Goal: Information Seeking & Learning: Learn about a topic

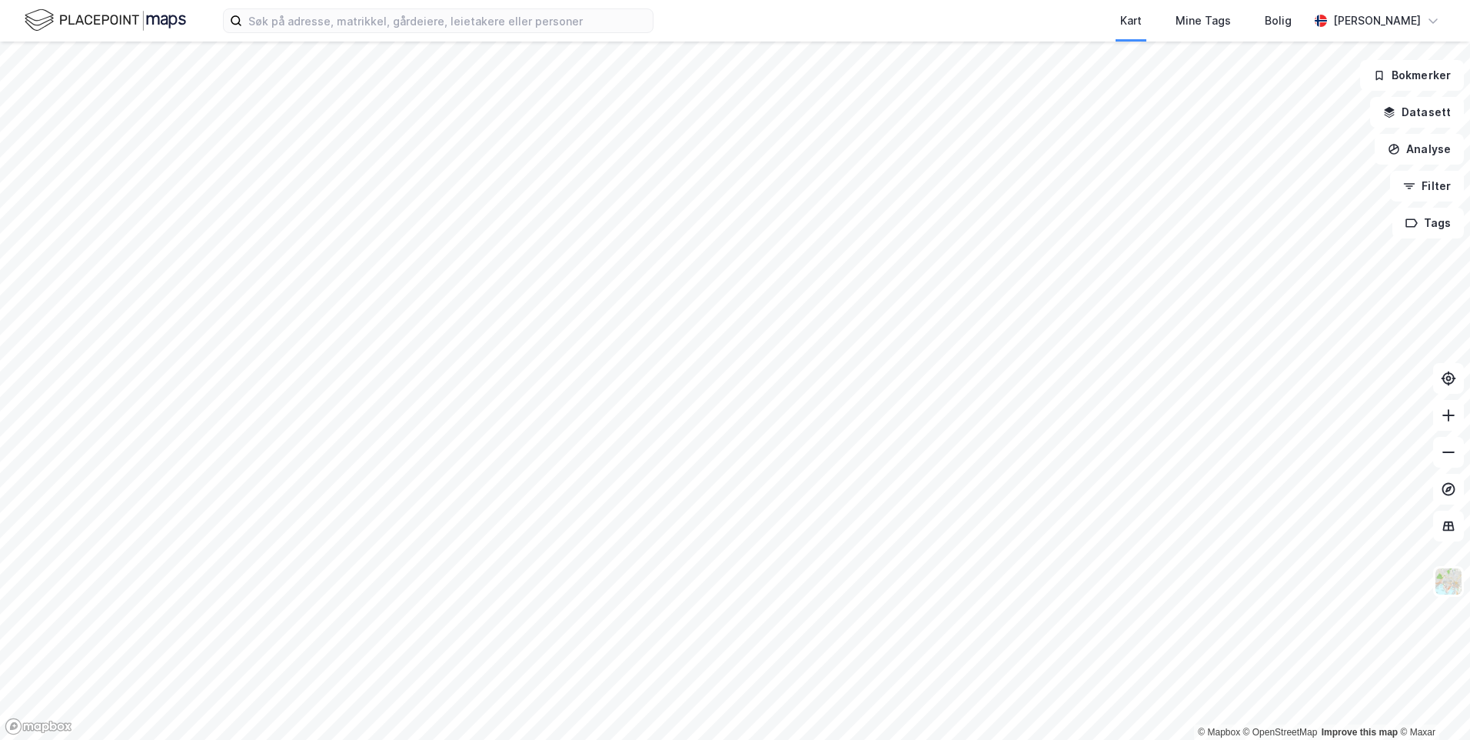
click at [375, 7] on div "Kart Mine Tags Bolig [PERSON_NAME]" at bounding box center [735, 21] width 1470 height 42
click at [369, 20] on input at bounding box center [447, 20] width 411 height 23
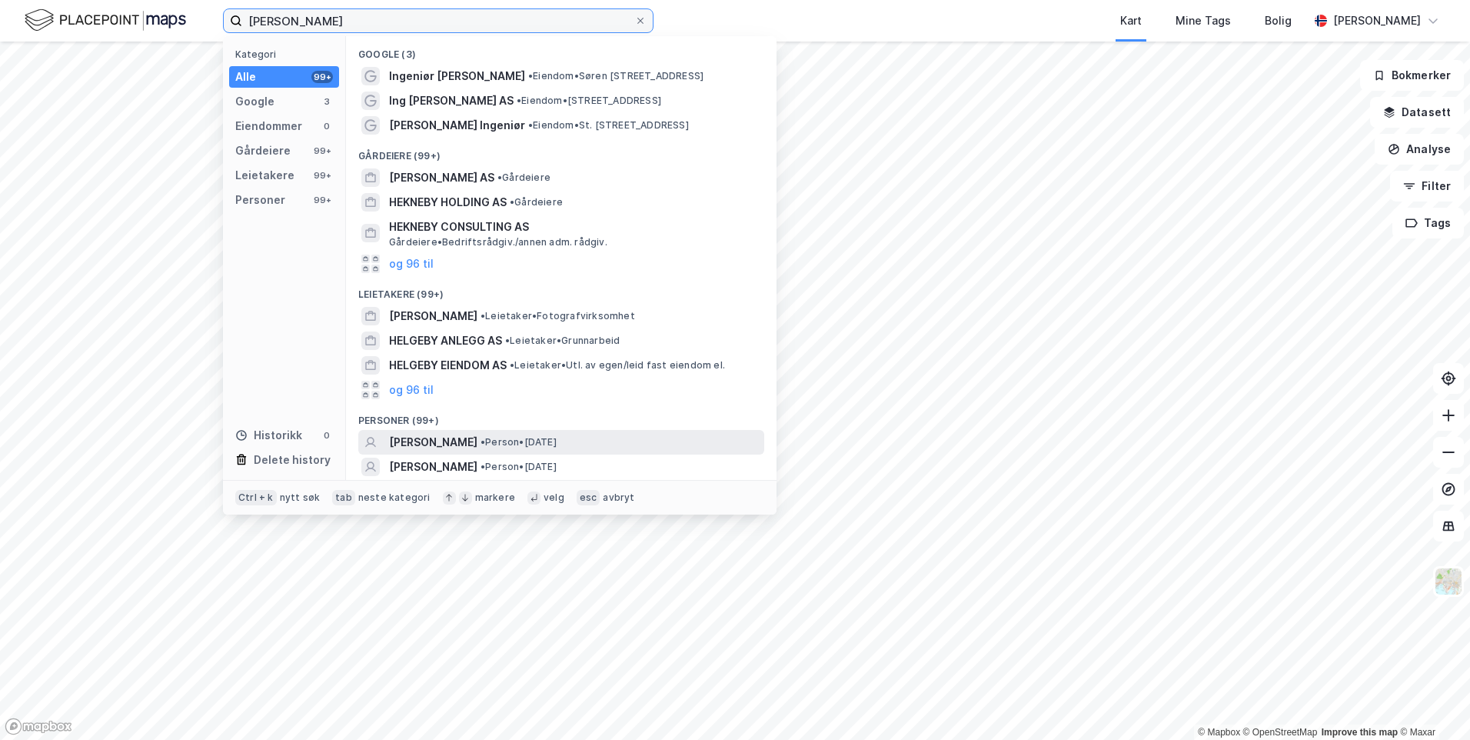
type input "[PERSON_NAME]"
click at [467, 438] on span "[PERSON_NAME]" at bounding box center [433, 442] width 88 height 18
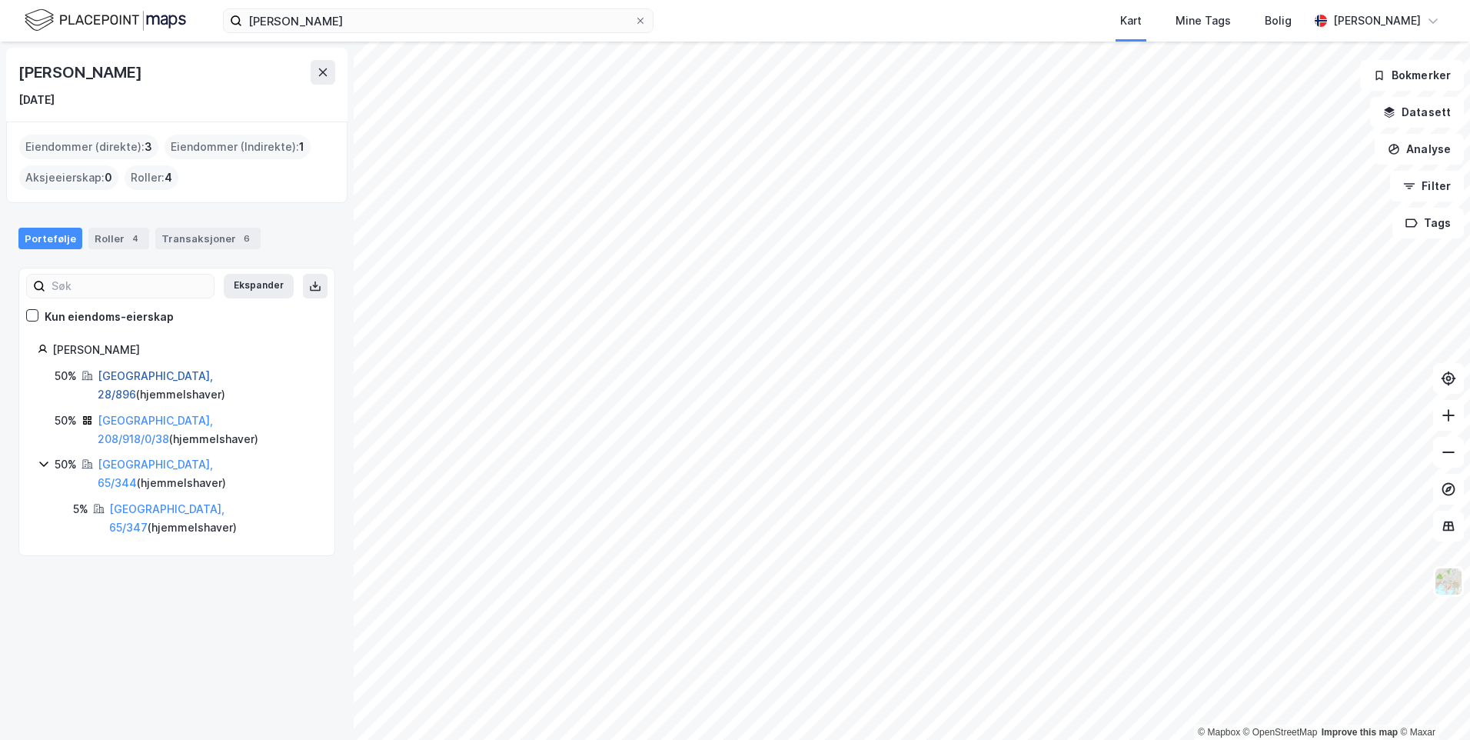
click at [132, 378] on link "[GEOGRAPHIC_DATA], 28/896" at bounding box center [155, 385] width 115 height 32
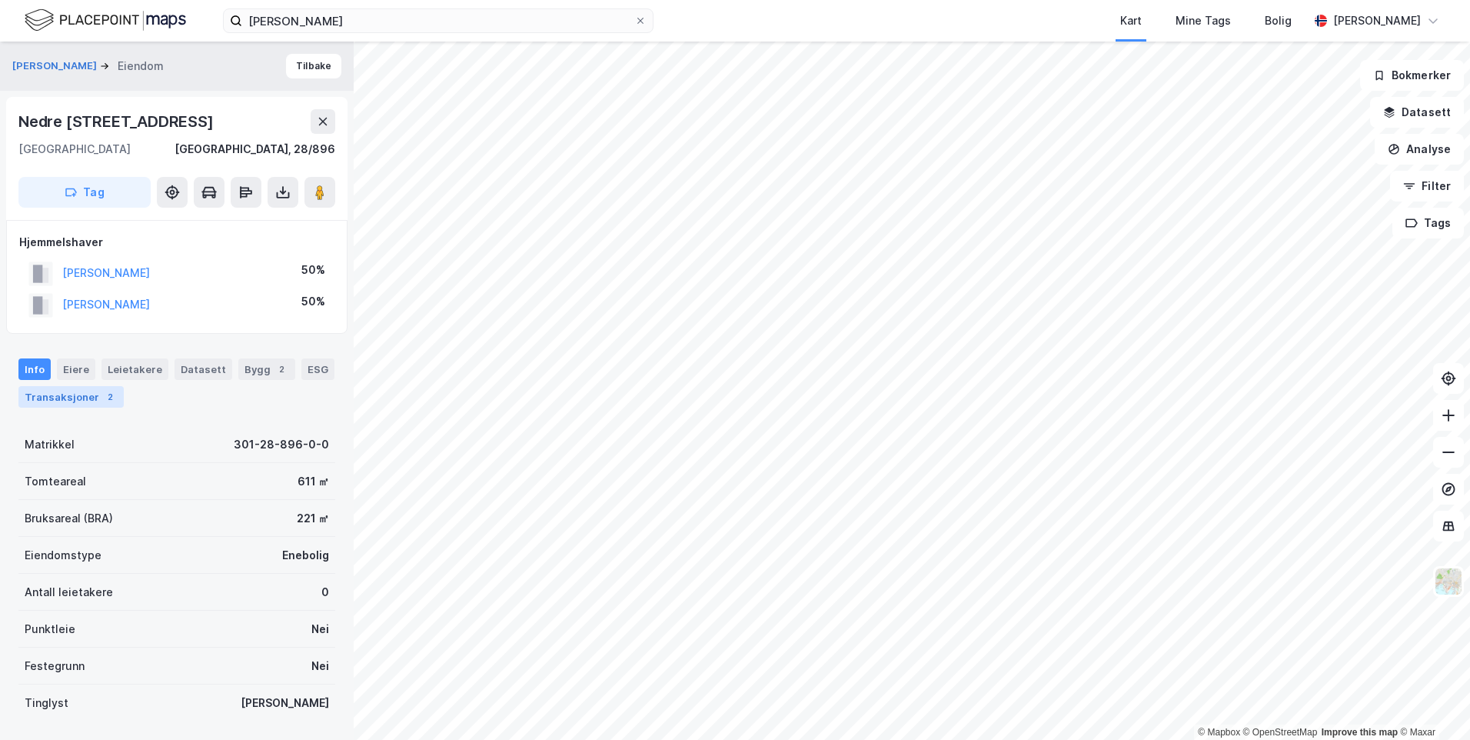
click at [72, 400] on div "Transaksjoner 2" at bounding box center [70, 397] width 105 height 22
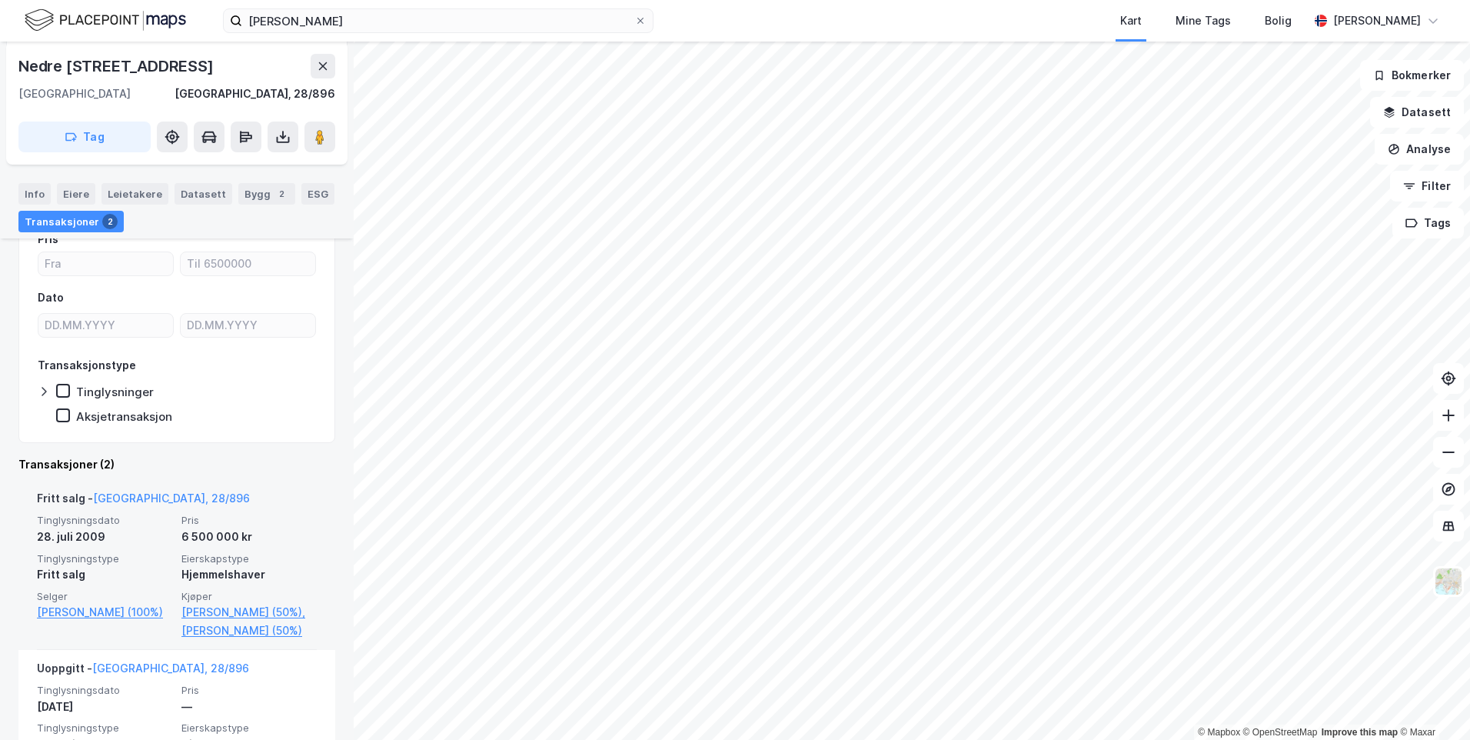
scroll to position [313, 0]
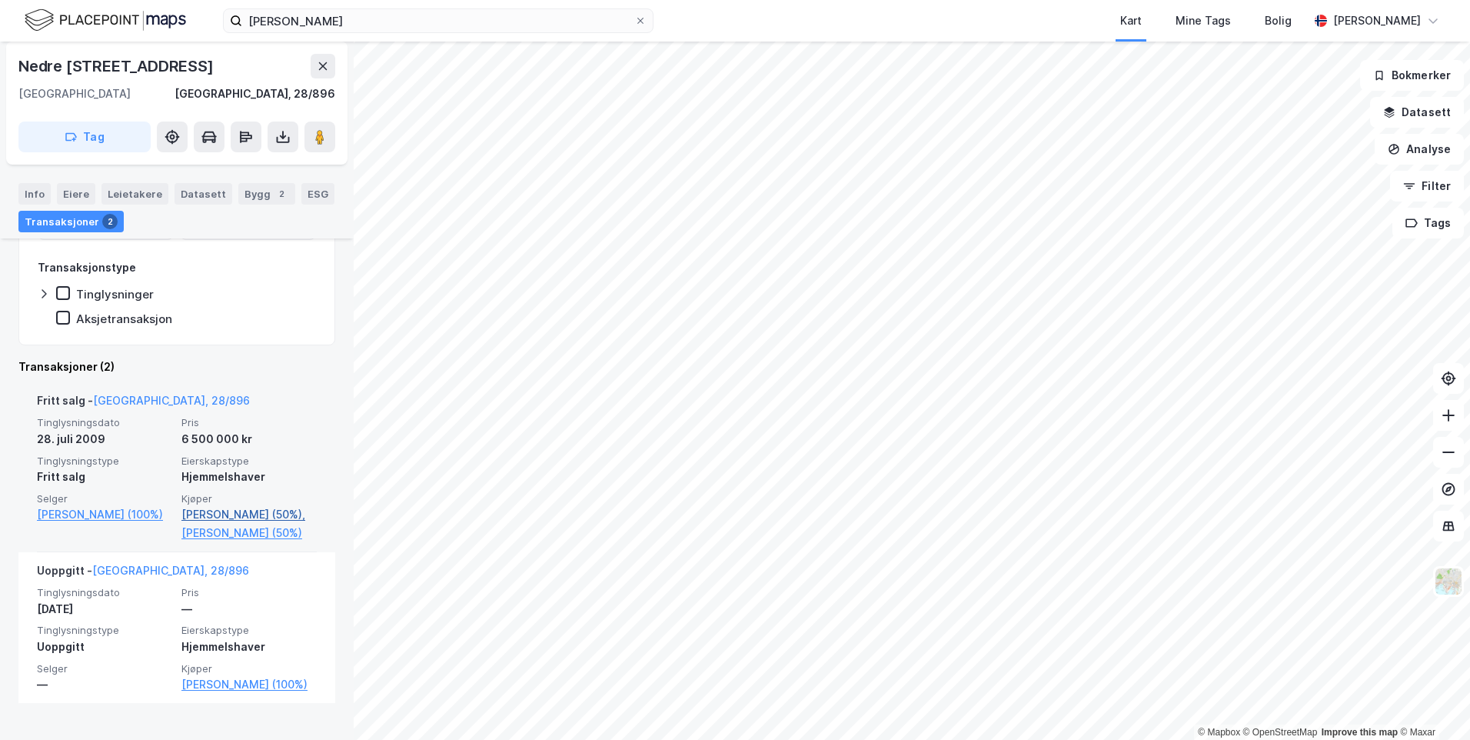
click at [182, 514] on link "[PERSON_NAME] (50%)," at bounding box center [248, 514] width 135 height 18
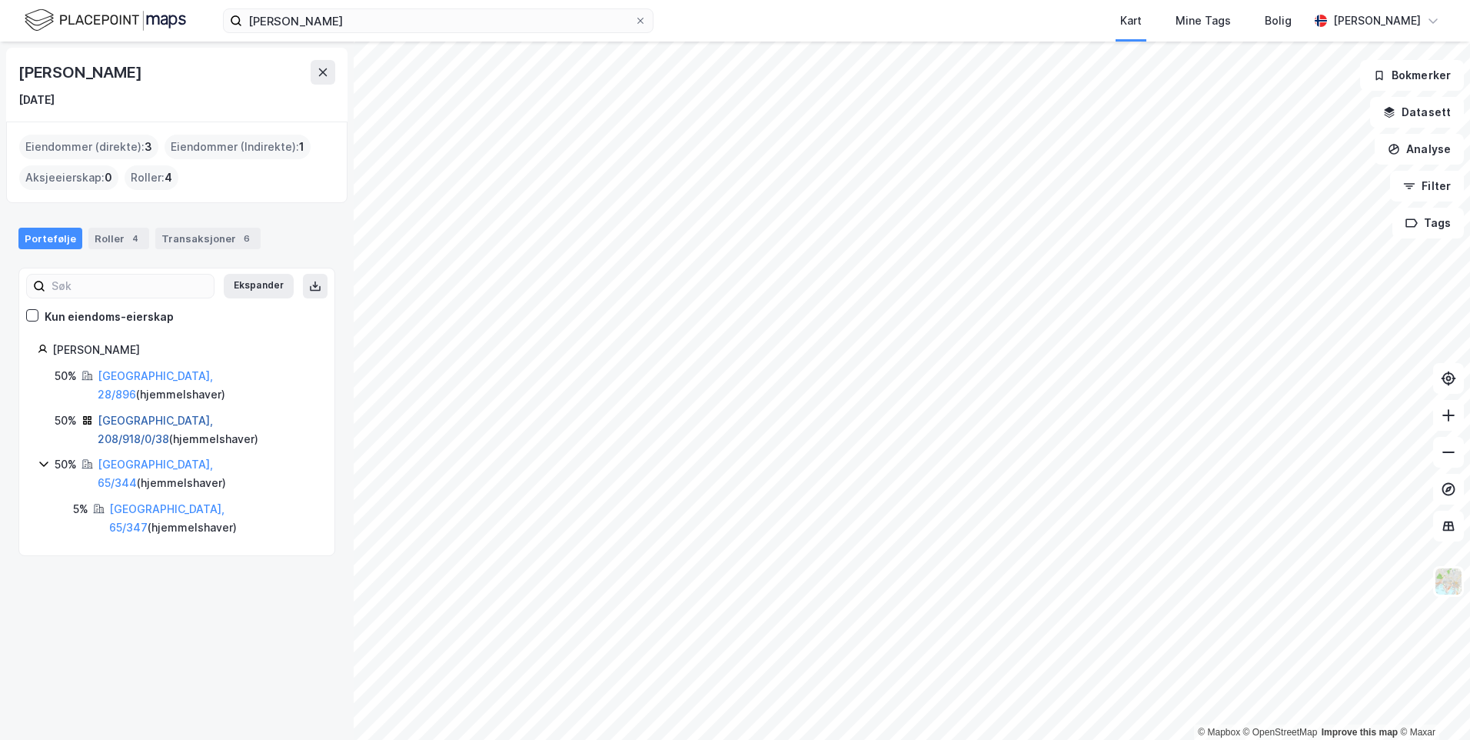
click at [127, 414] on link "[GEOGRAPHIC_DATA], 208/918/0/38" at bounding box center [155, 430] width 115 height 32
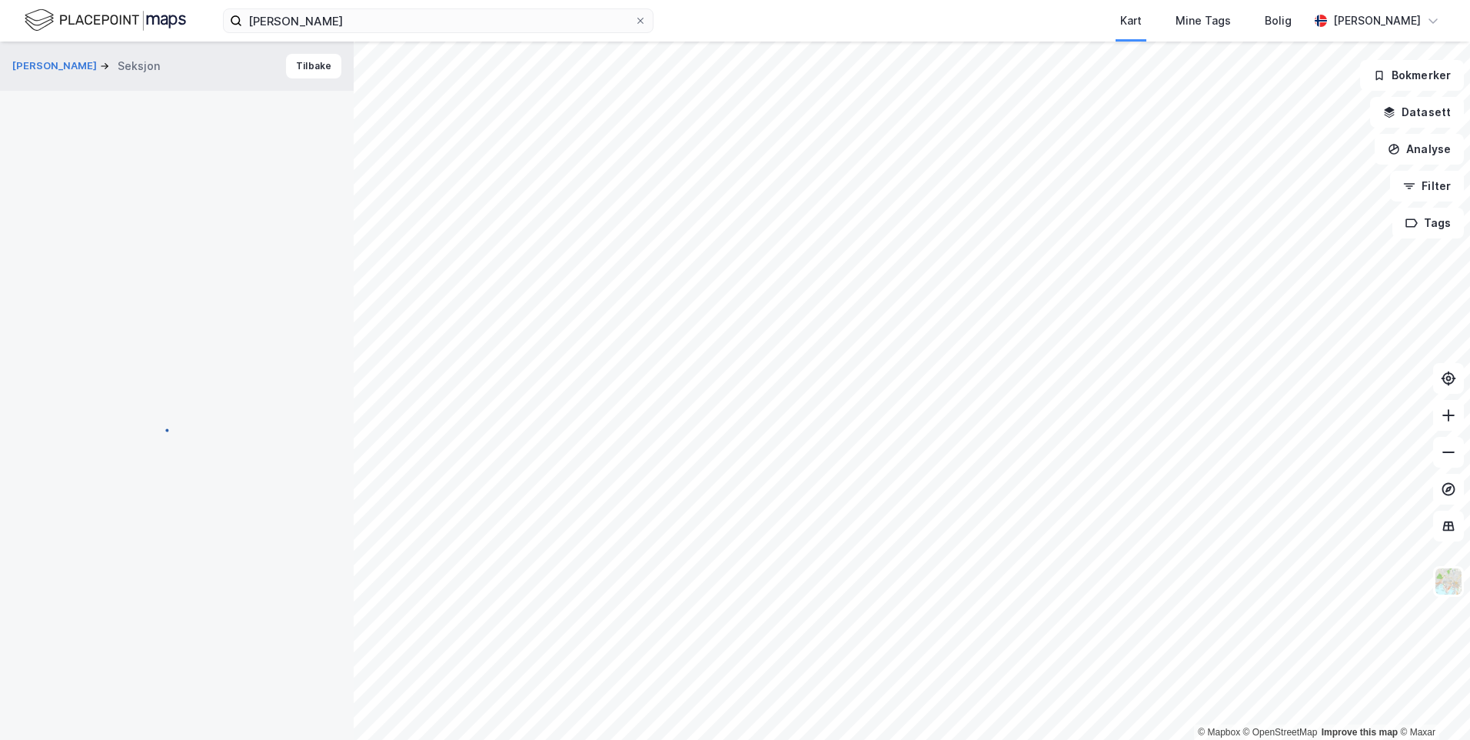
scroll to position [145, 0]
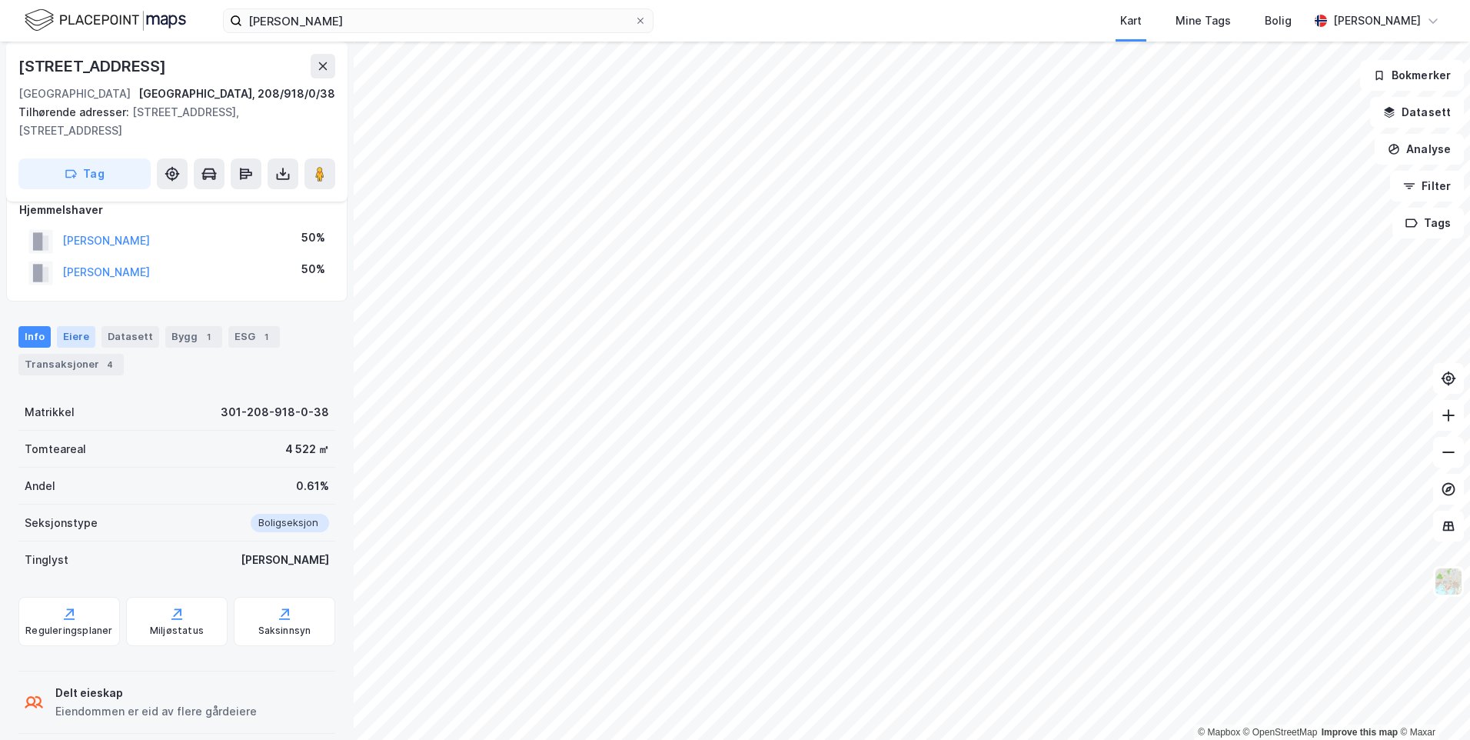
click at [70, 326] on div "Eiere" at bounding box center [76, 337] width 38 height 22
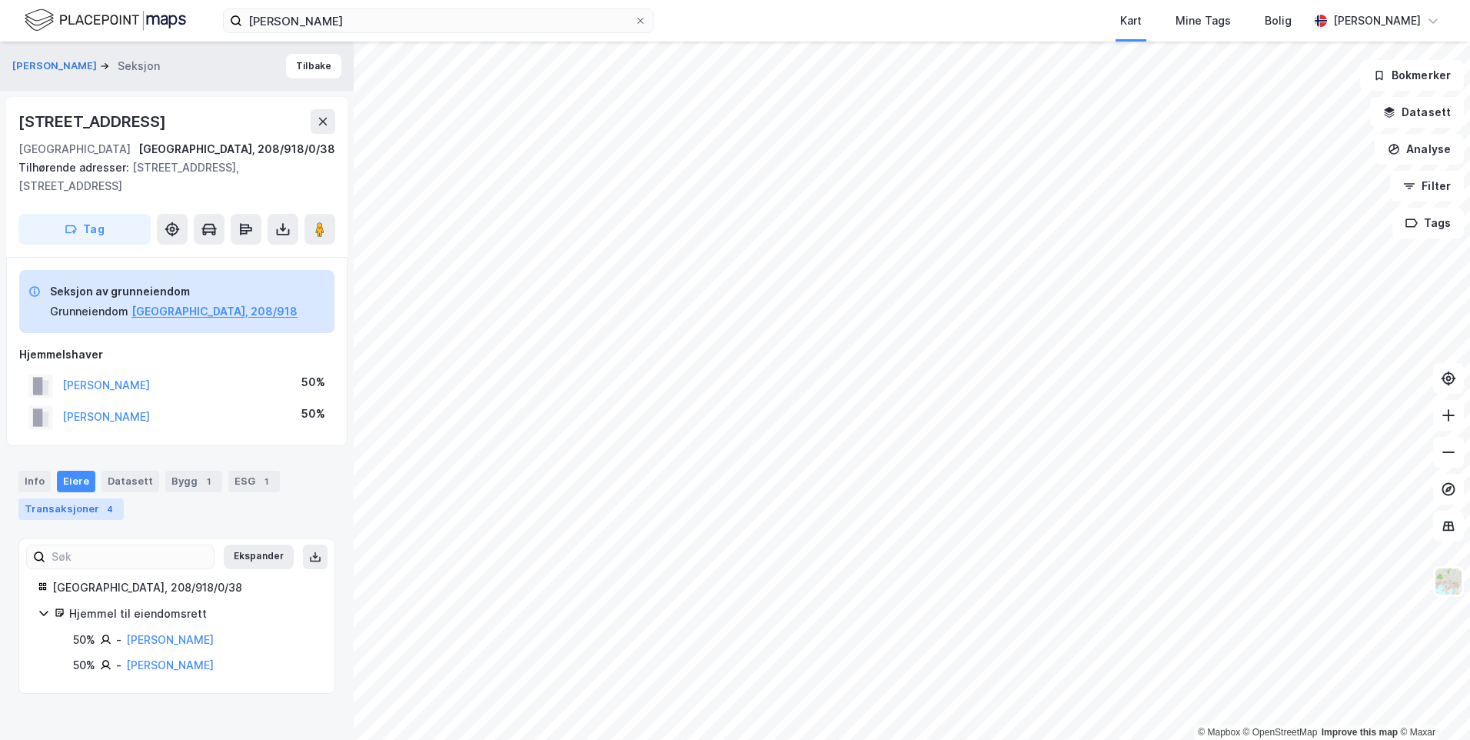
click at [73, 498] on div "Transaksjoner 4" at bounding box center [70, 509] width 105 height 22
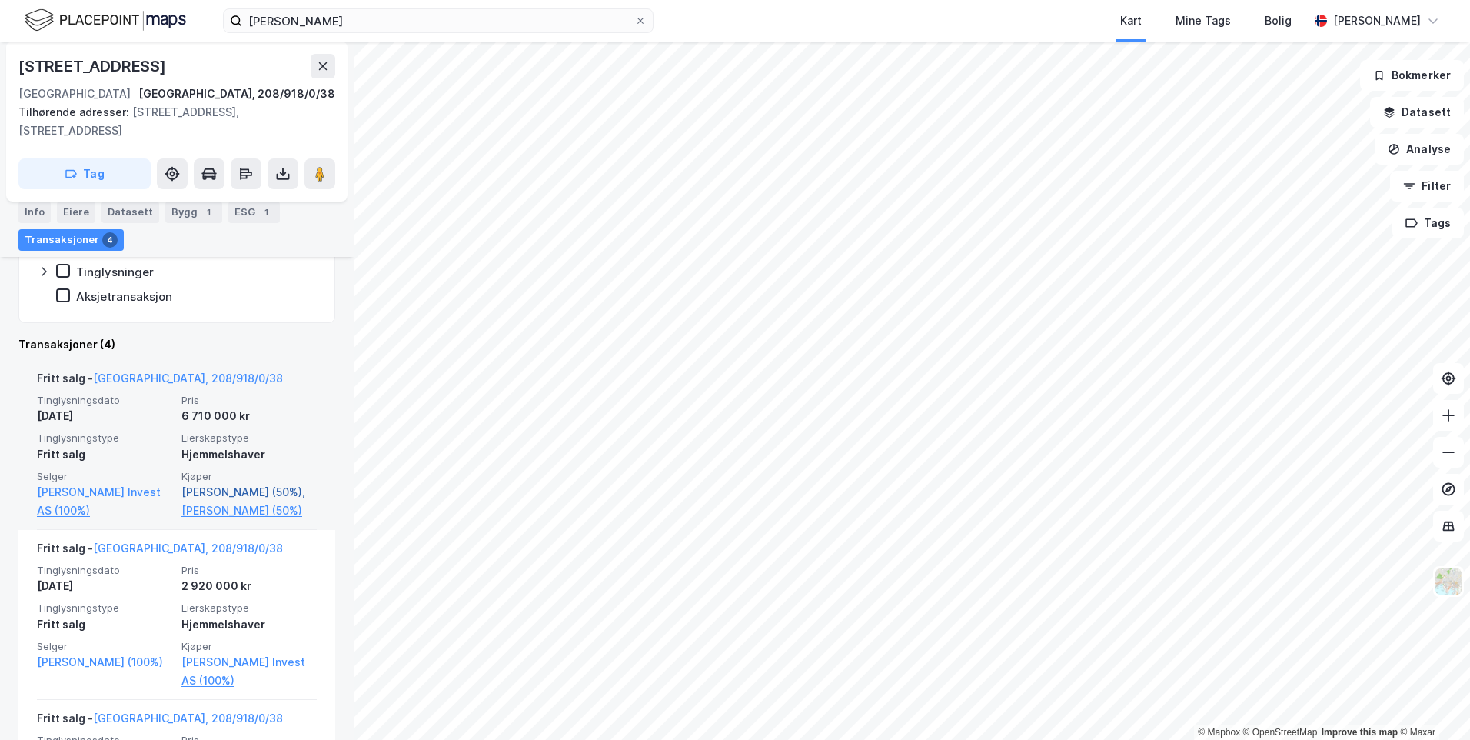
scroll to position [375, 0]
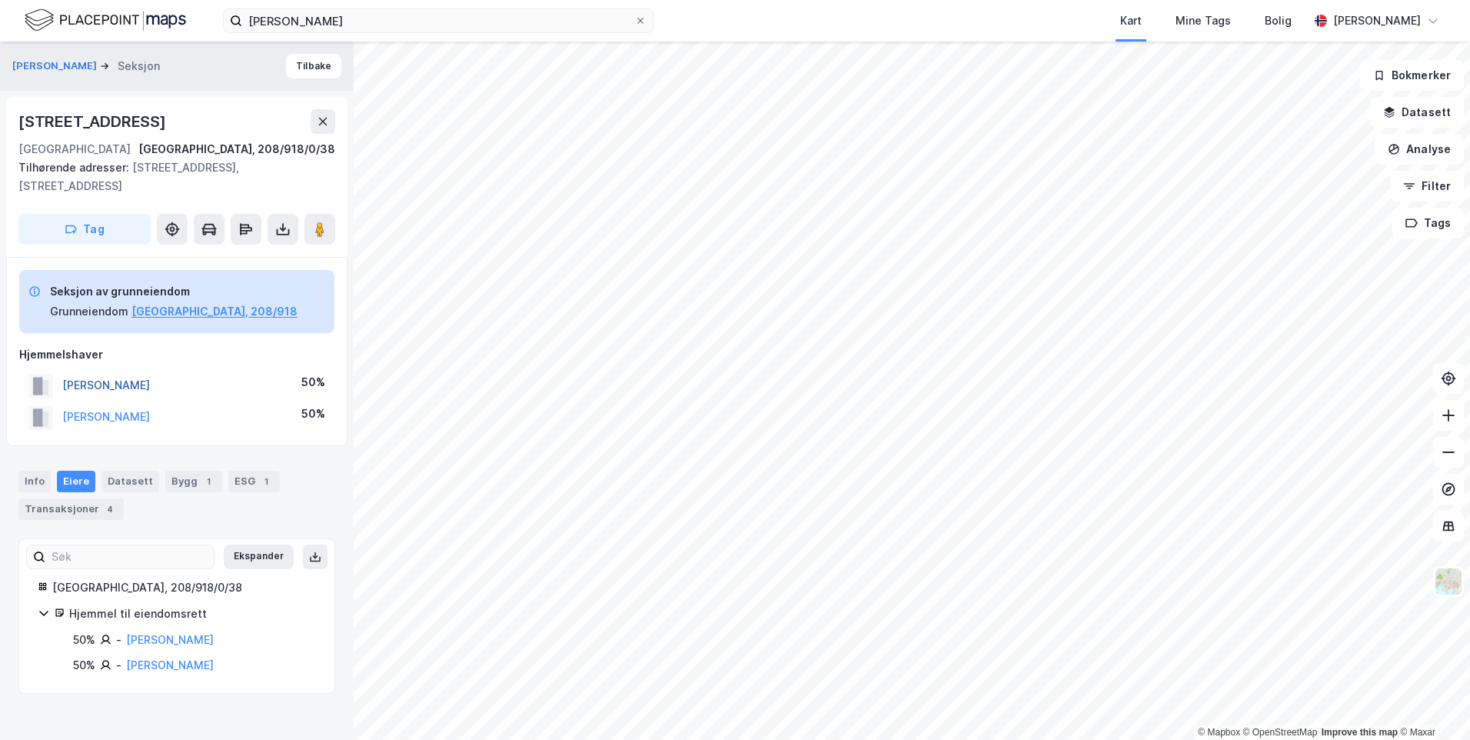
click at [0, 0] on button "[PERSON_NAME]" at bounding box center [0, 0] width 0 height 0
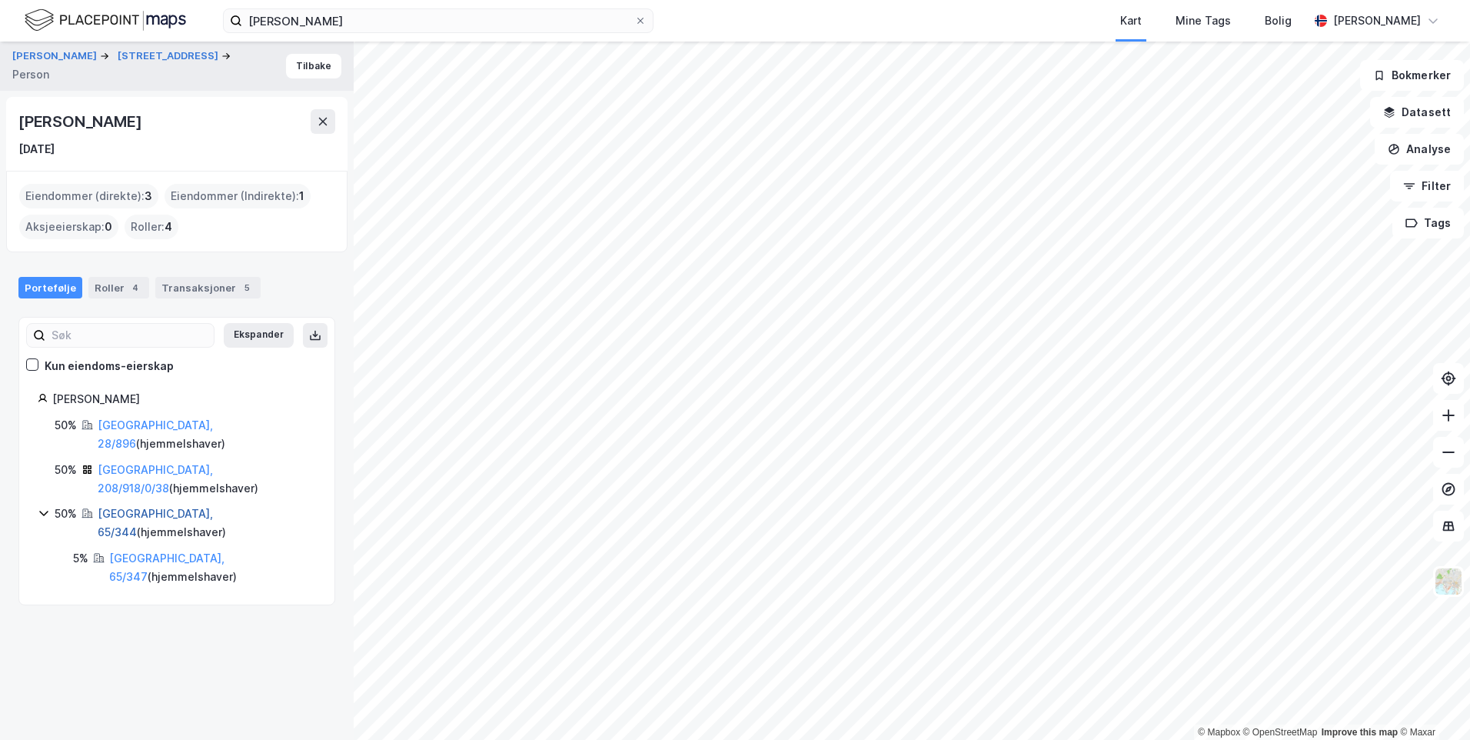
click at [128, 507] on link "[GEOGRAPHIC_DATA], 65/344" at bounding box center [155, 523] width 115 height 32
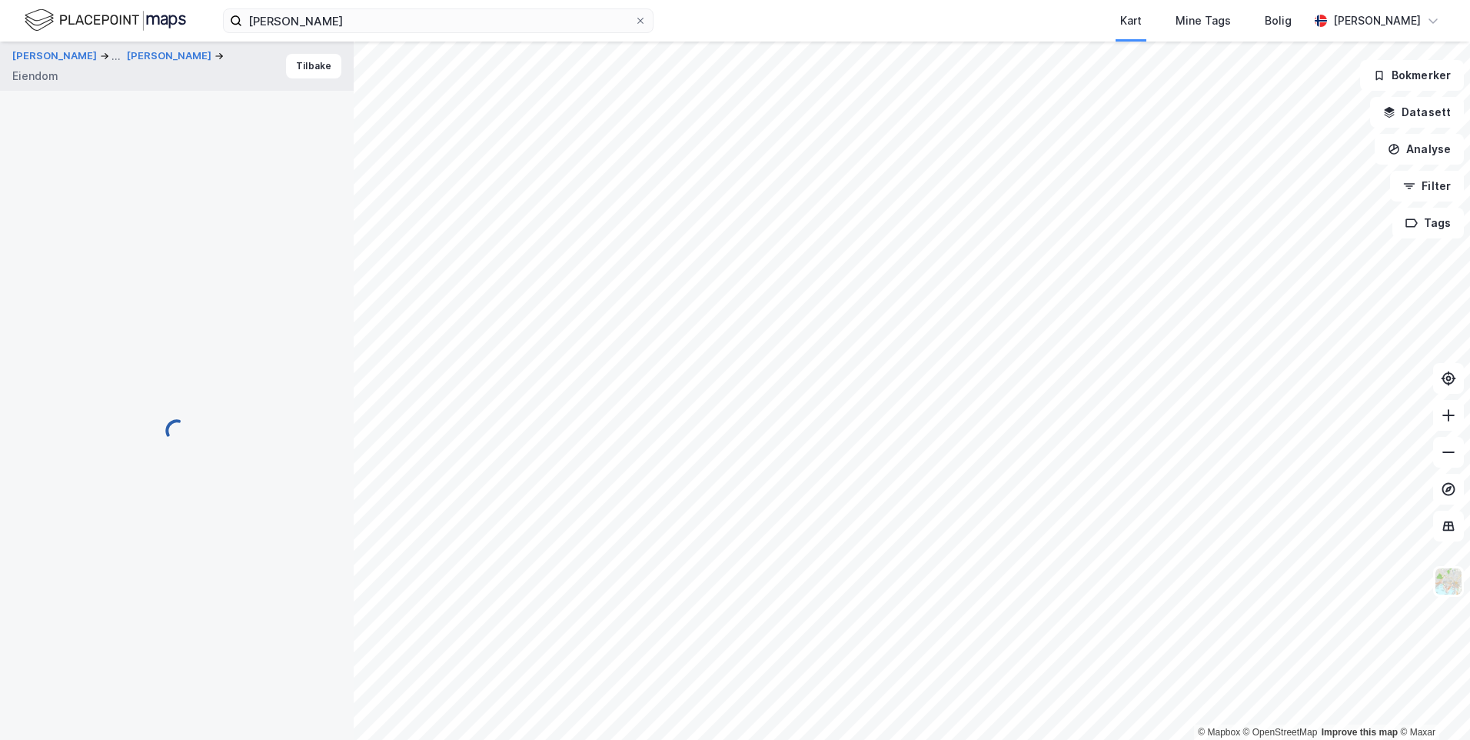
scroll to position [161, 0]
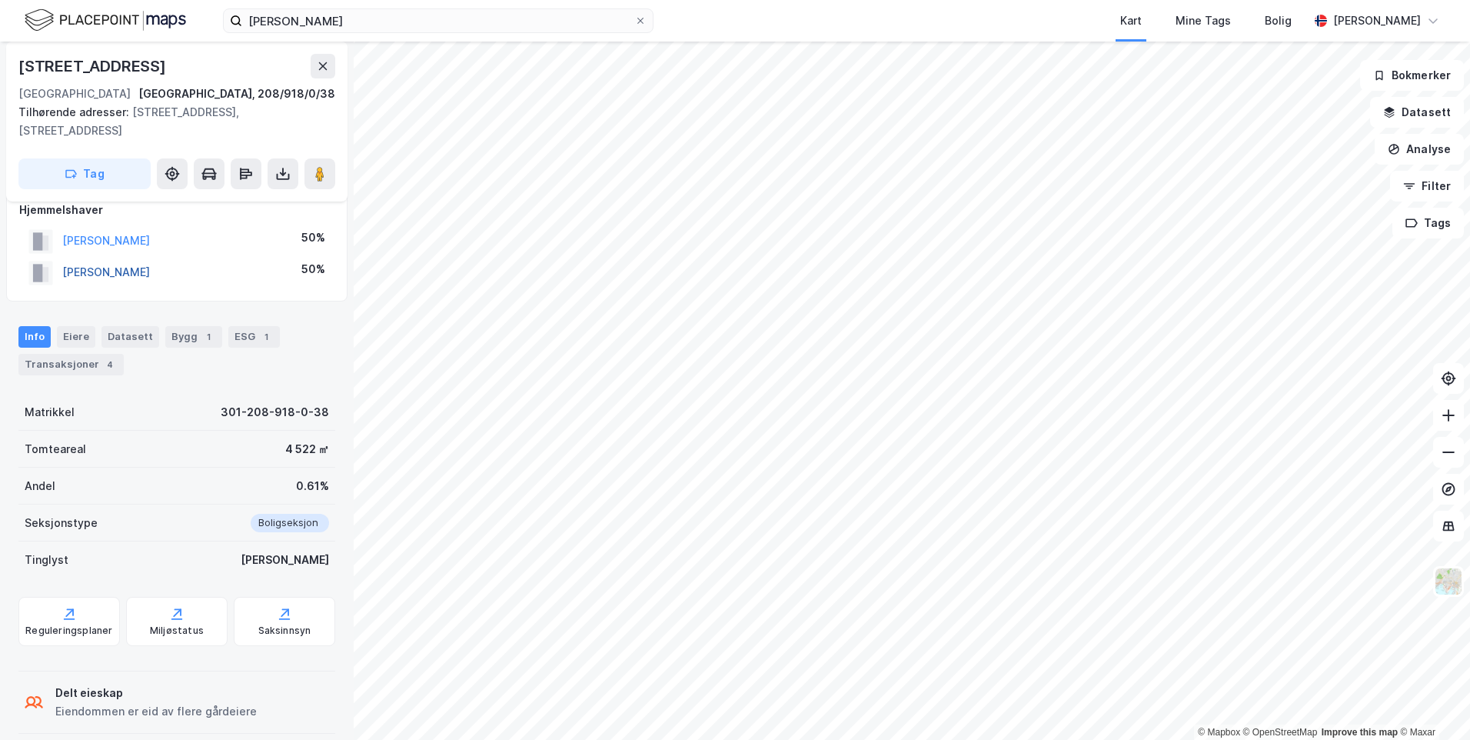
click at [0, 0] on button "[PERSON_NAME]" at bounding box center [0, 0] width 0 height 0
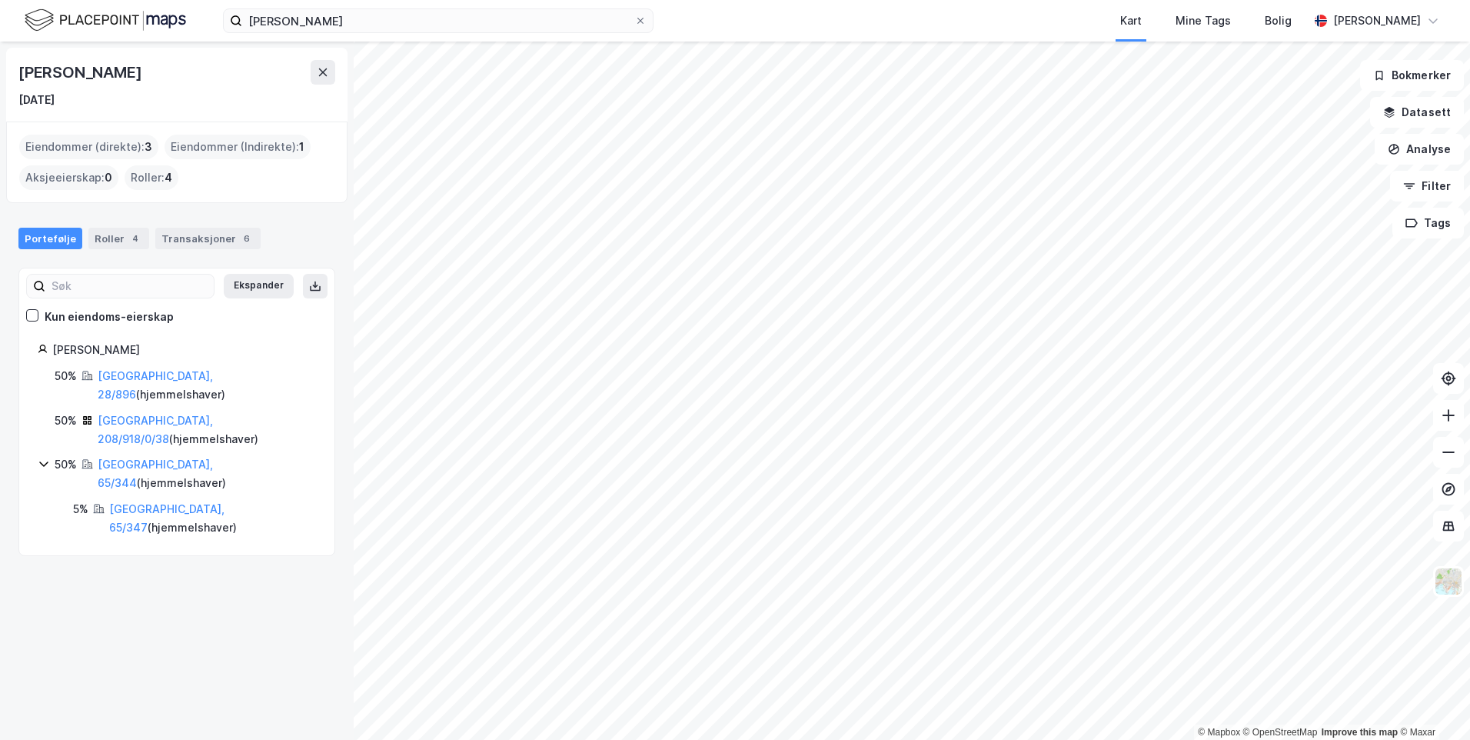
click at [182, 255] on div "Portefølje Roller 4 Transaksjoner 6 Ekspander Kun eiendoms-eierskap [PERSON_NAM…" at bounding box center [176, 382] width 317 height 347
click at [185, 246] on div "Transaksjoner 6" at bounding box center [207, 239] width 105 height 22
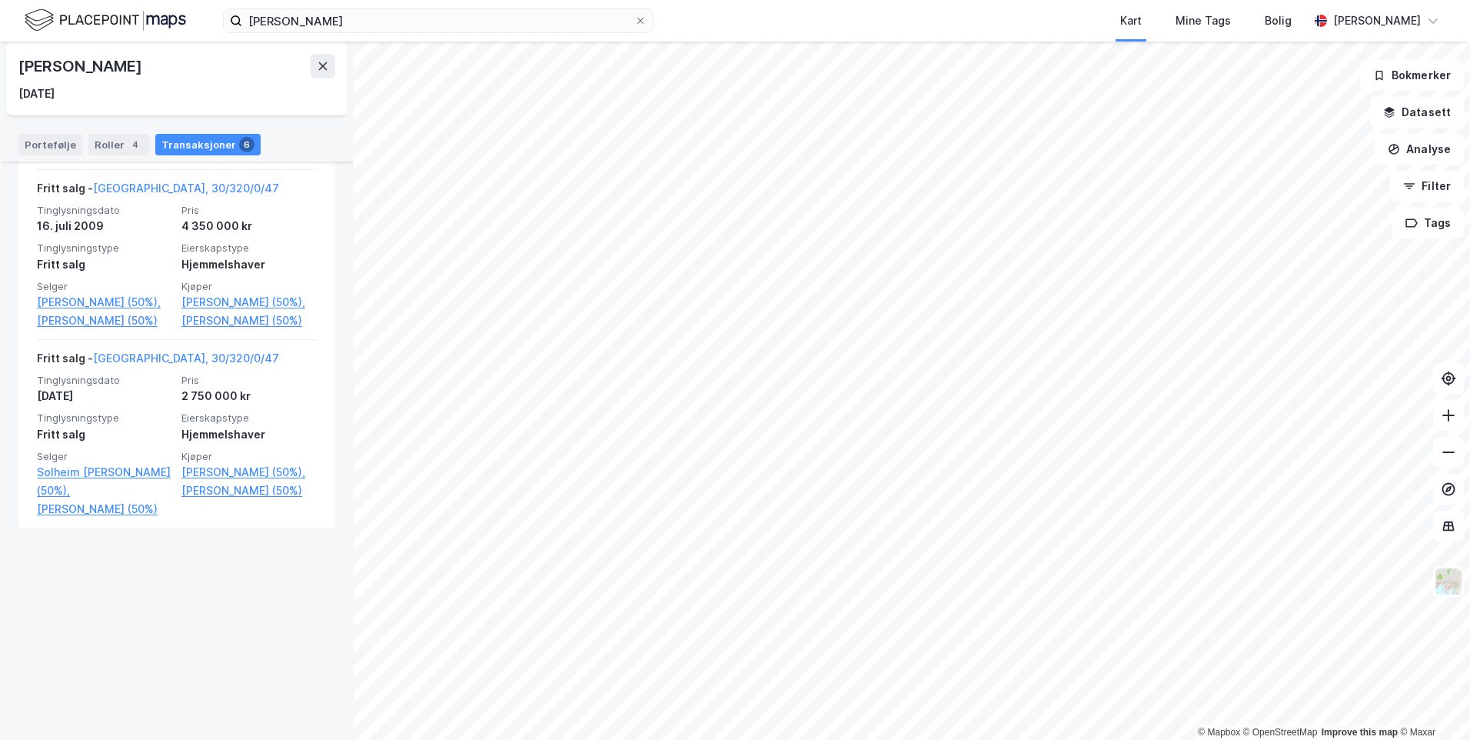
scroll to position [1602, 0]
